Goal: Transaction & Acquisition: Purchase product/service

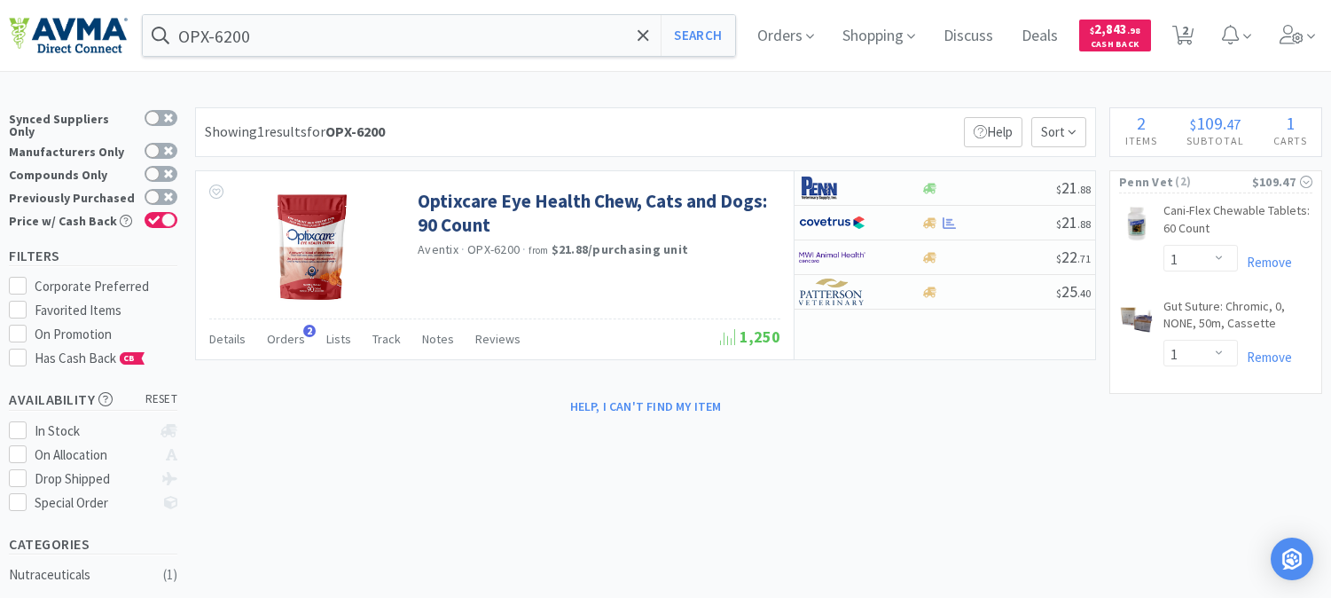
select select "1"
click at [357, 51] on input "OPX-6200" at bounding box center [439, 35] width 592 height 41
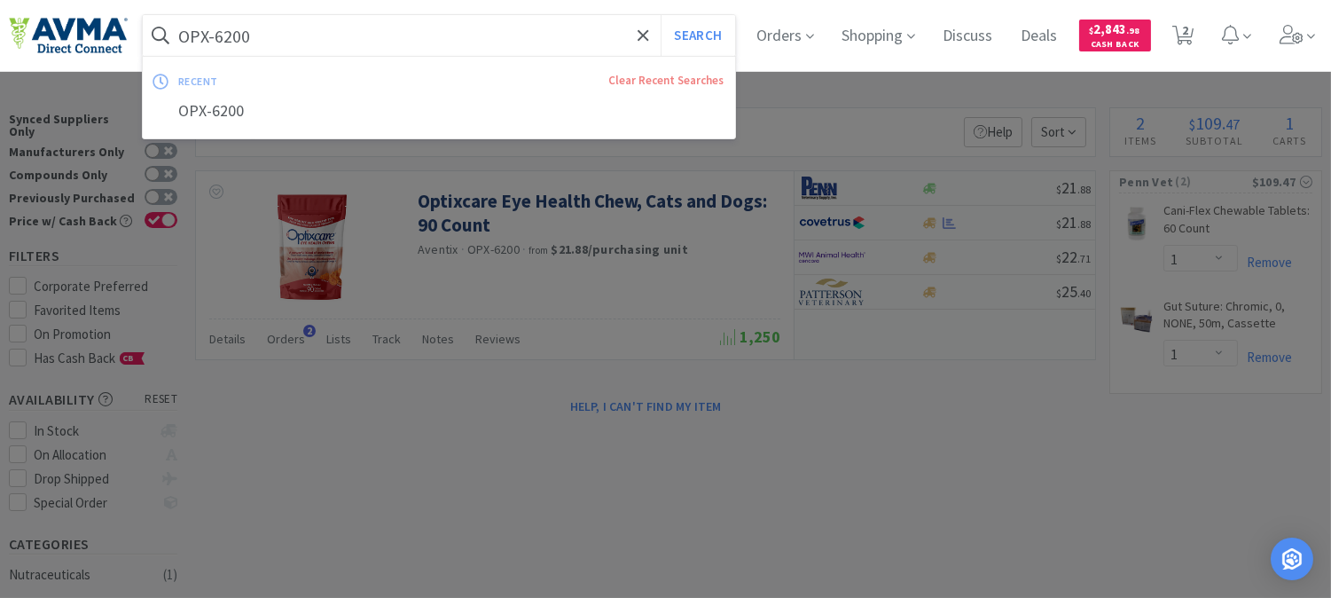
paste input "PKWtexF150.2023"
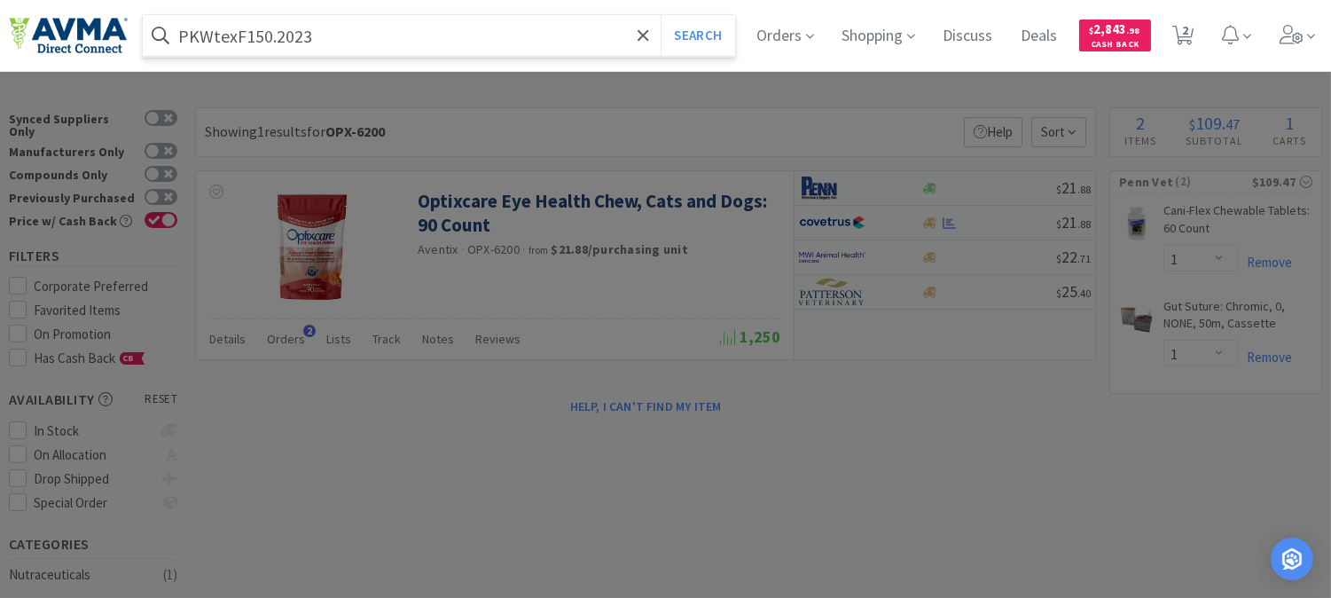
click at [361, 32] on input "PKWtexF150.2023" at bounding box center [439, 35] width 592 height 41
click at [353, 24] on input "PKWtexF150.2023" at bounding box center [439, 35] width 592 height 41
click at [352, 25] on input "PKWtexF150.2023" at bounding box center [439, 35] width 592 height 41
click at [341, 38] on input "PKWtexF150.2023" at bounding box center [439, 35] width 592 height 41
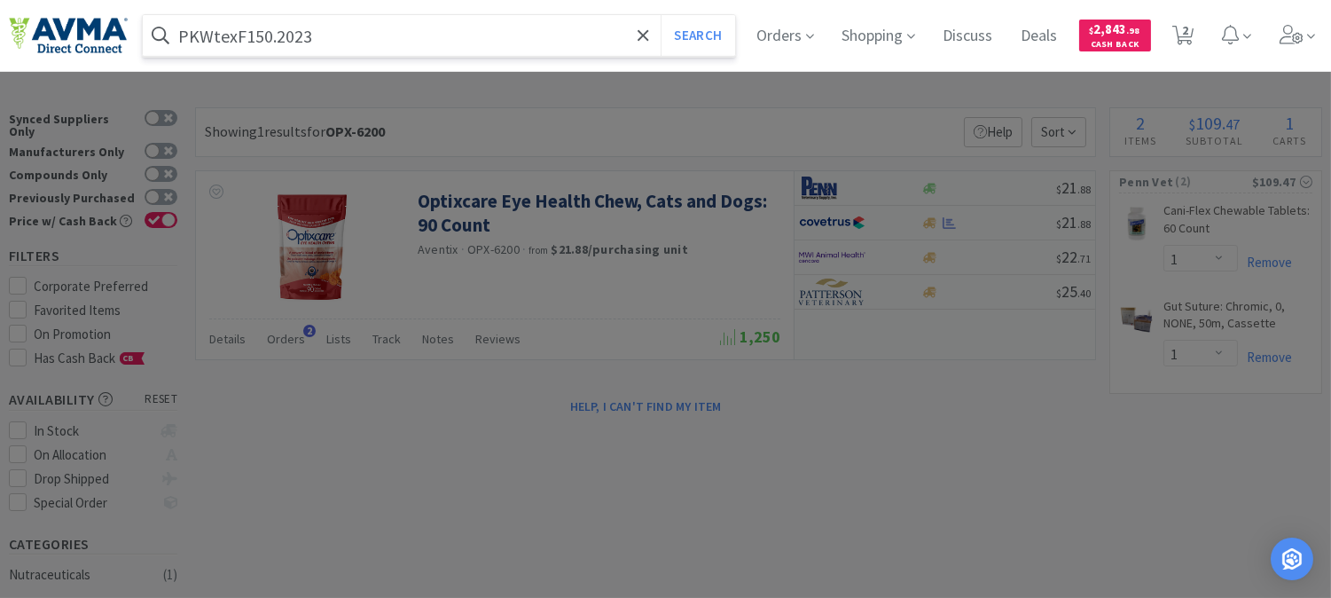
click at [341, 38] on input "PKWtexF150.2023" at bounding box center [439, 35] width 592 height 41
paste input "037765"
type input "037765"
click at [699, 34] on button "Search" at bounding box center [698, 35] width 74 height 41
